Goal: Navigation & Orientation: Find specific page/section

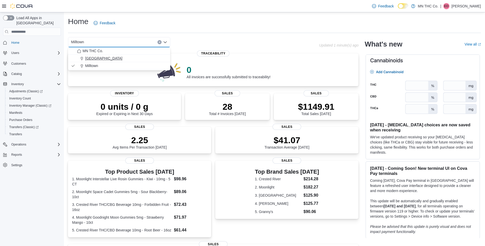
click at [92, 56] on span "[GEOGRAPHIC_DATA]" at bounding box center [103, 58] width 37 height 5
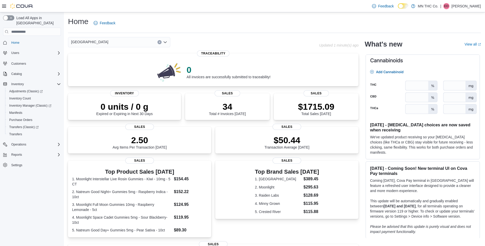
click at [163, 42] on div "Lakeville Combo box. Selected. [GEOGRAPHIC_DATA]. Press Backspace to delete [GE…" at bounding box center [119, 42] width 102 height 10
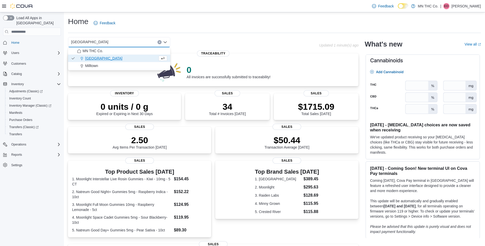
click at [163, 42] on icon "Close list of options" at bounding box center [165, 42] width 4 height 4
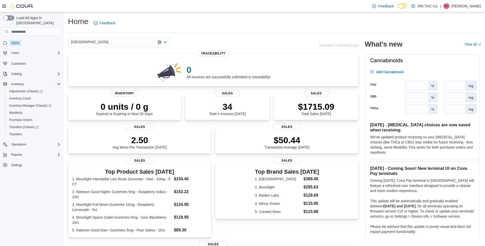
click at [14, 41] on span "Home" at bounding box center [15, 43] width 8 height 4
click at [165, 42] on icon "Open list of options" at bounding box center [165, 42] width 4 height 4
click at [91, 66] on span "Milltown" at bounding box center [91, 65] width 13 height 5
click at [472, 6] on p "[PERSON_NAME]" at bounding box center [465, 6] width 29 height 6
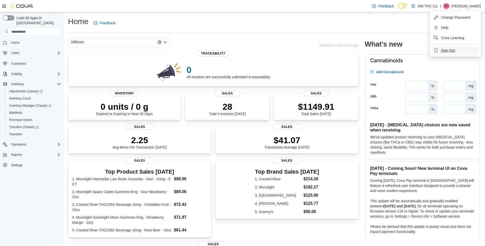
click at [453, 50] on span "Sign Out" at bounding box center [448, 50] width 14 height 5
